Goal: Transaction & Acquisition: Purchase product/service

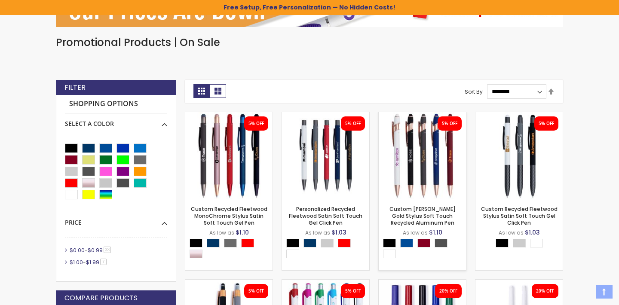
scroll to position [174, 0]
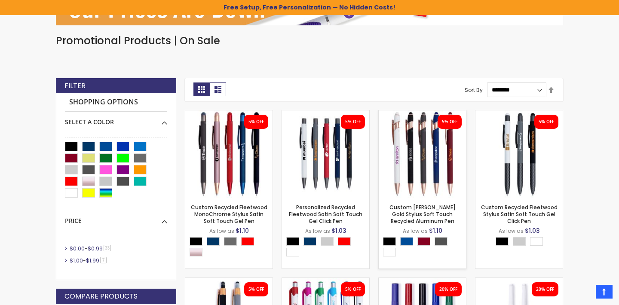
click at [419, 173] on img at bounding box center [422, 153] width 87 height 87
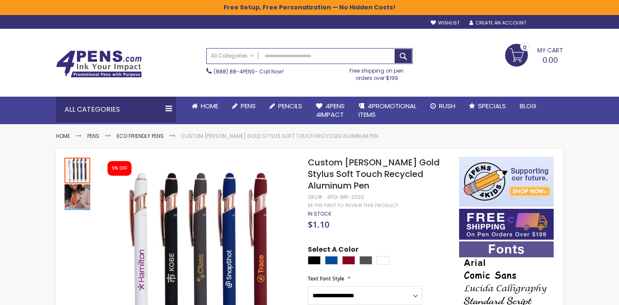
click at [547, 22] on div "Sign In" at bounding box center [549, 23] width 28 height 6
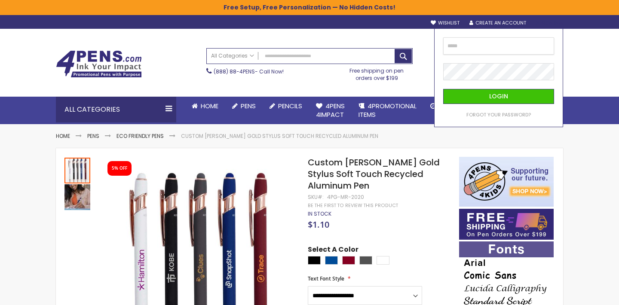
click at [493, 45] on input "email" at bounding box center [498, 45] width 111 height 17
type input "**********"
click at [498, 96] on button "Login" at bounding box center [498, 96] width 111 height 15
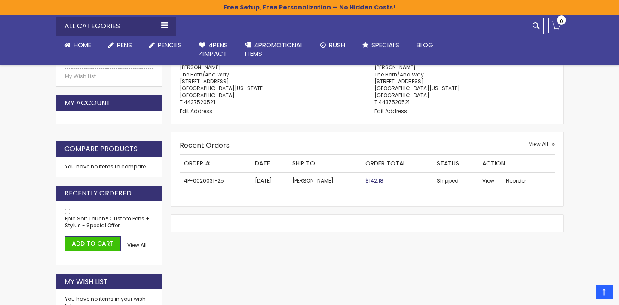
scroll to position [242, 0]
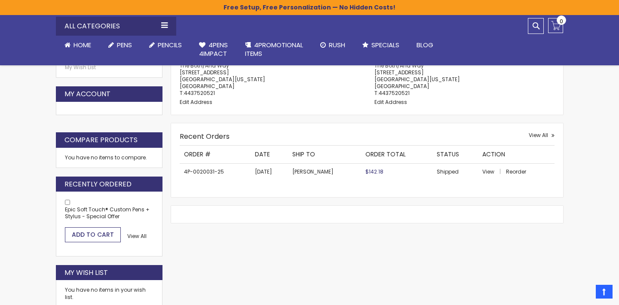
click at [82, 230] on span "Add to Cart" at bounding box center [93, 234] width 42 height 9
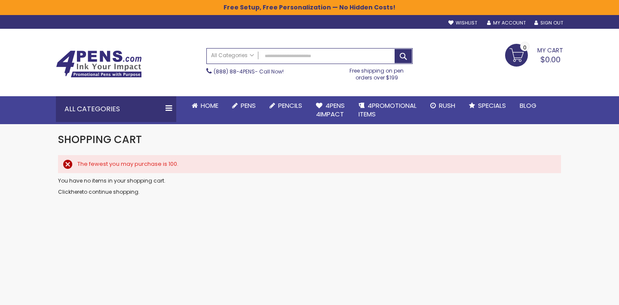
click at [77, 160] on div "The fewest you may purchase is 100." at bounding box center [314, 164] width 475 height 8
click at [77, 163] on div "The fewest you may purchase is 100." at bounding box center [314, 164] width 475 height 8
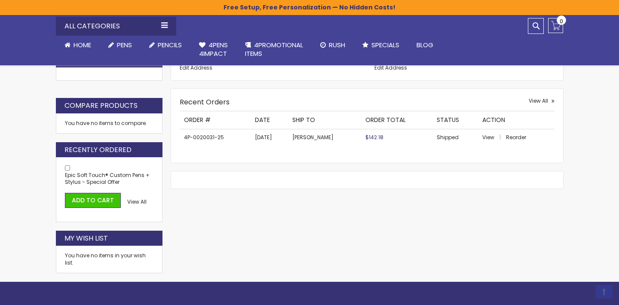
scroll to position [277, 0]
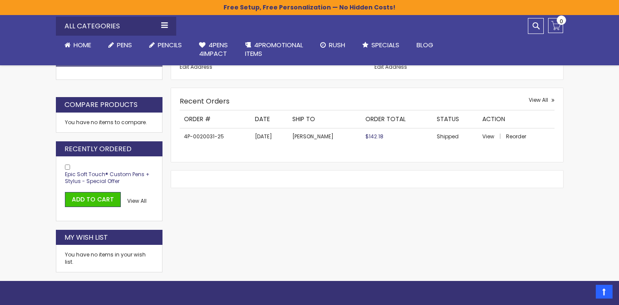
click at [117, 175] on span "Epic Soft Touch® Custom Pens + Stylus - Special Offer" at bounding box center [107, 178] width 85 height 14
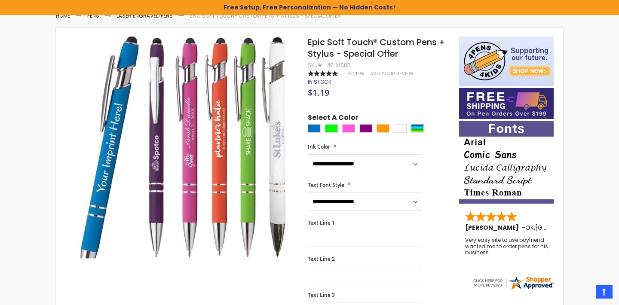
scroll to position [124, 0]
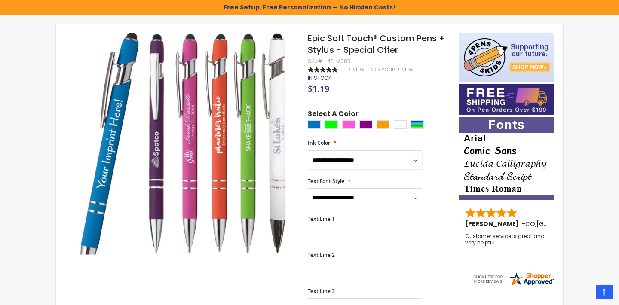
select select "****"
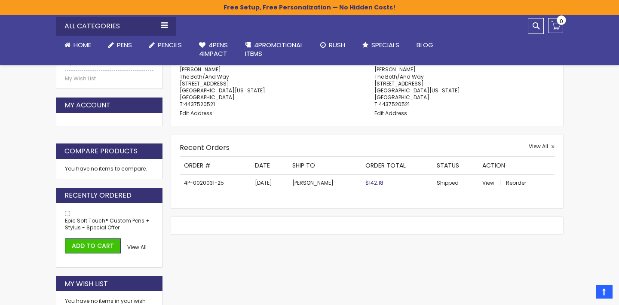
scroll to position [231, 0]
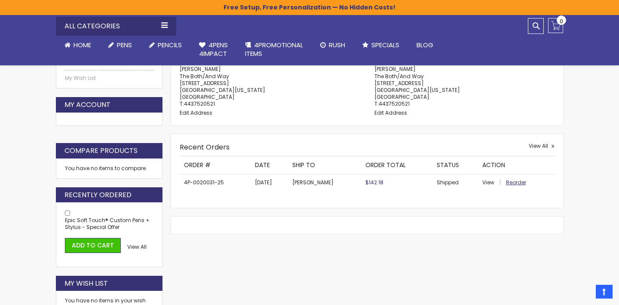
click at [516, 179] on span "Reorder" at bounding box center [516, 182] width 20 height 7
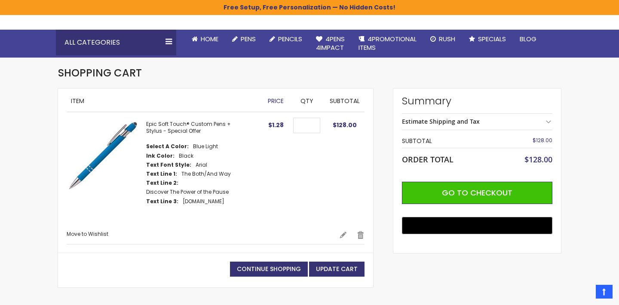
scroll to position [67, 0]
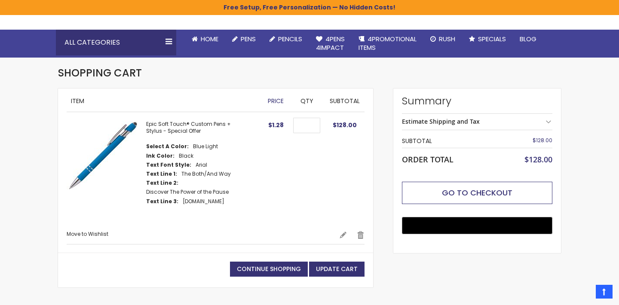
click at [487, 191] on span "Go to Checkout" at bounding box center [477, 192] width 70 height 11
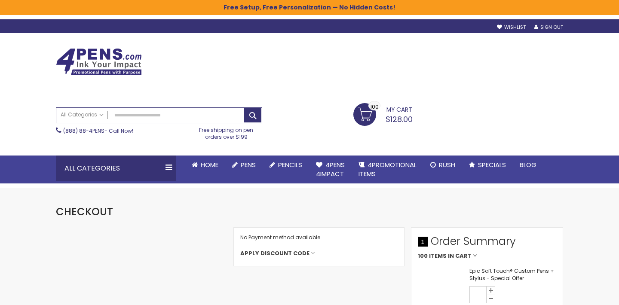
select select "*"
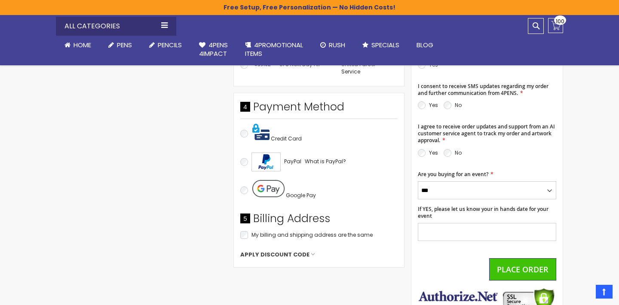
scroll to position [361, 0]
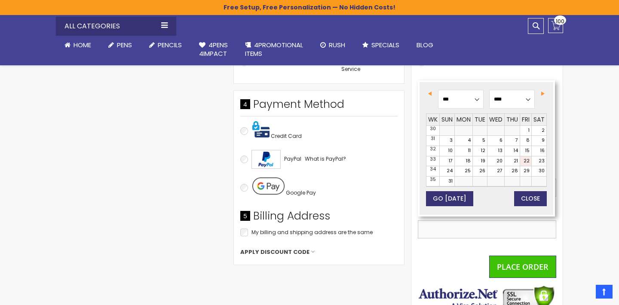
click at [447, 220] on input "If YES, please let us know your in hands date for your event" at bounding box center [487, 229] width 138 height 18
click at [543, 92] on span "Next" at bounding box center [542, 94] width 3 height 4
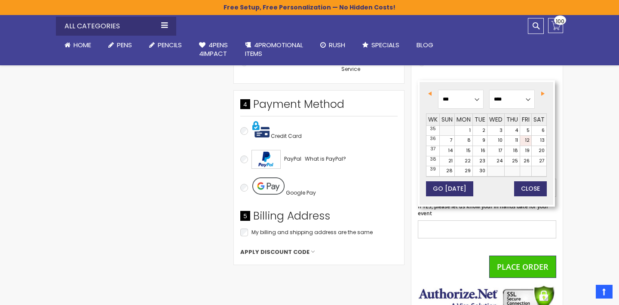
click at [526, 142] on link "12" at bounding box center [525, 141] width 11 height 10
type input "**********"
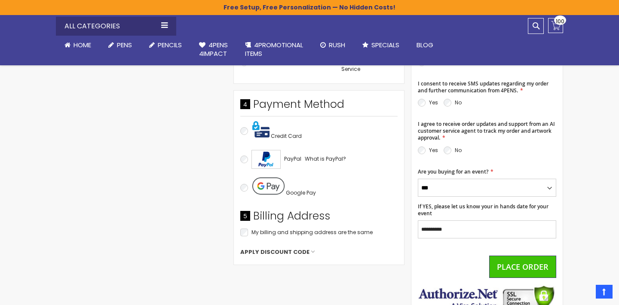
scroll to position [349, 0]
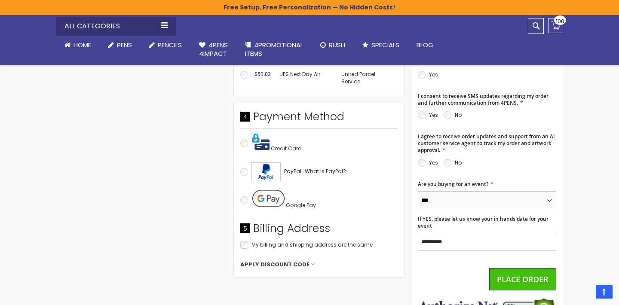
select select "*"
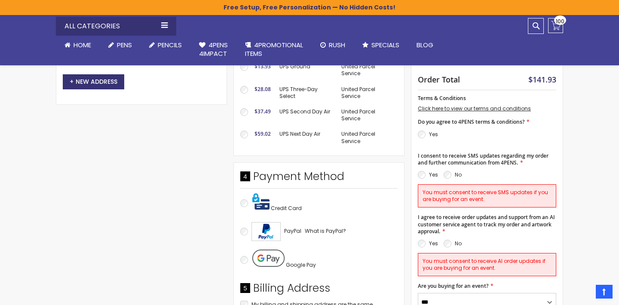
scroll to position [289, 0]
click at [437, 105] on link "Click here to view our terms and conditions" at bounding box center [474, 108] width 113 height 7
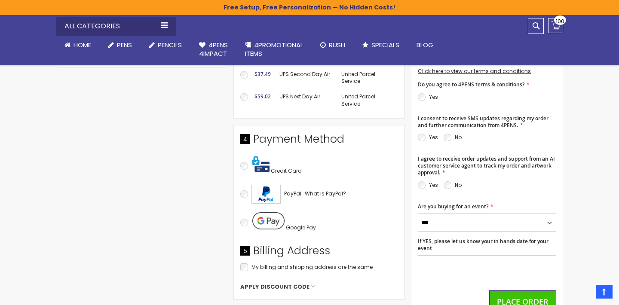
scroll to position [344, 0]
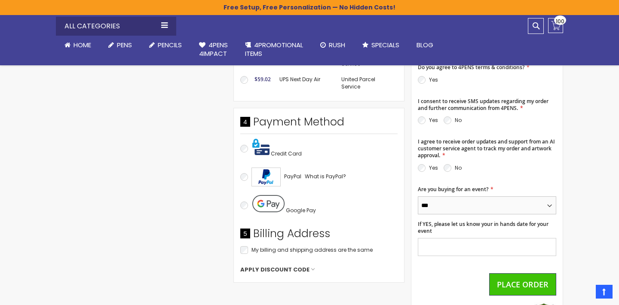
select select "*"
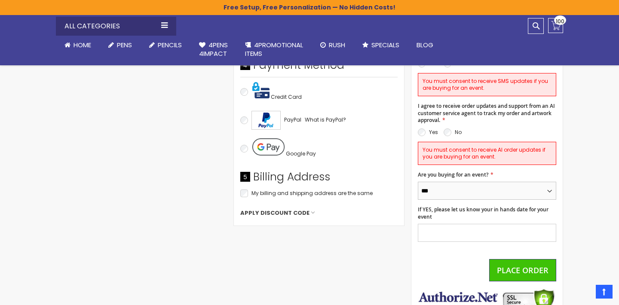
scroll to position [401, 0]
click at [468, 227] on input "If YES, please let us know your in hands date for your event" at bounding box center [487, 232] width 138 height 18
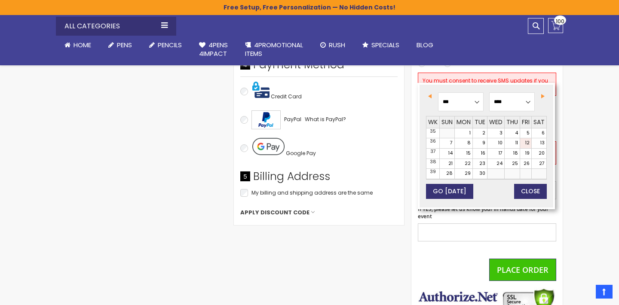
click at [527, 144] on link "12" at bounding box center [525, 143] width 11 height 10
type input "**********"
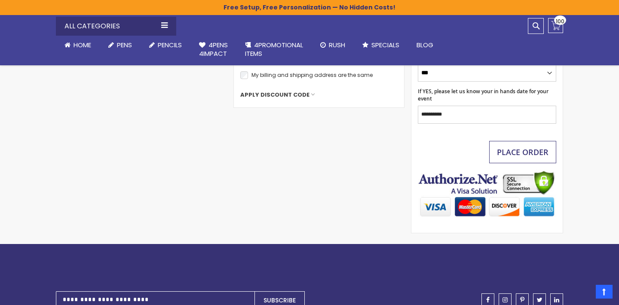
scroll to position [522, 0]
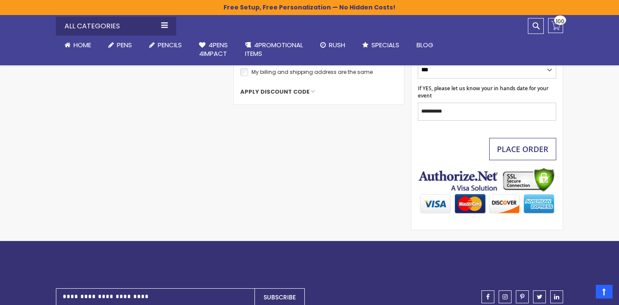
click at [524, 144] on span "Place Order" at bounding box center [523, 149] width 52 height 10
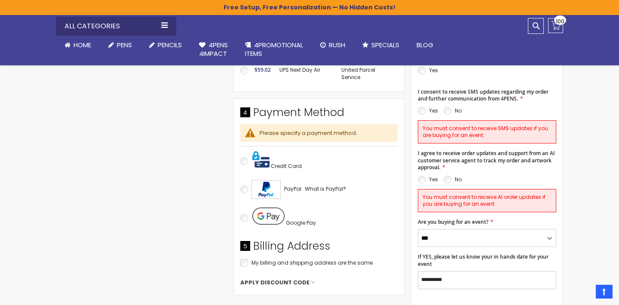
scroll to position [354, 0]
select select "*"
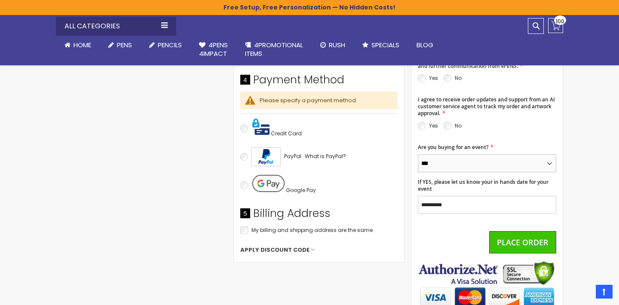
scroll to position [386, 0]
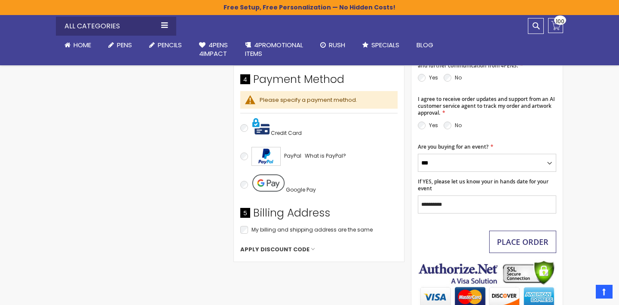
click at [521, 237] on span "Place Order" at bounding box center [523, 242] width 52 height 10
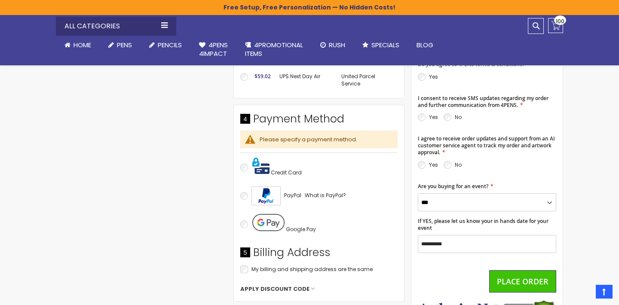
scroll to position [347, 0]
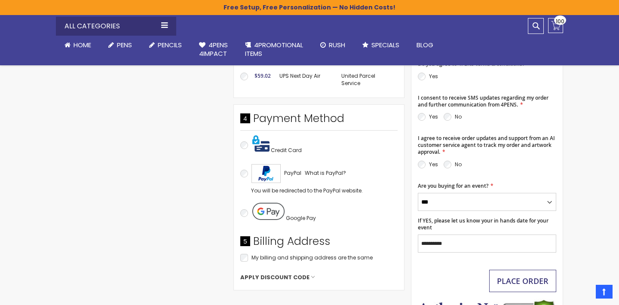
click at [521, 276] on span "Place Order" at bounding box center [523, 281] width 52 height 10
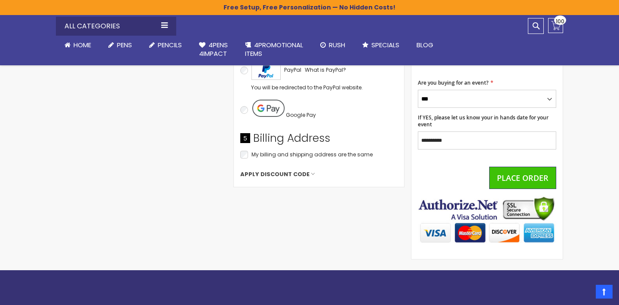
scroll to position [459, 0]
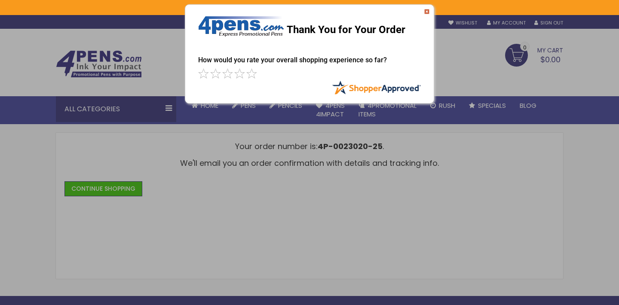
click at [428, 12] on img at bounding box center [426, 11] width 5 height 5
